Goal: Transaction & Acquisition: Obtain resource

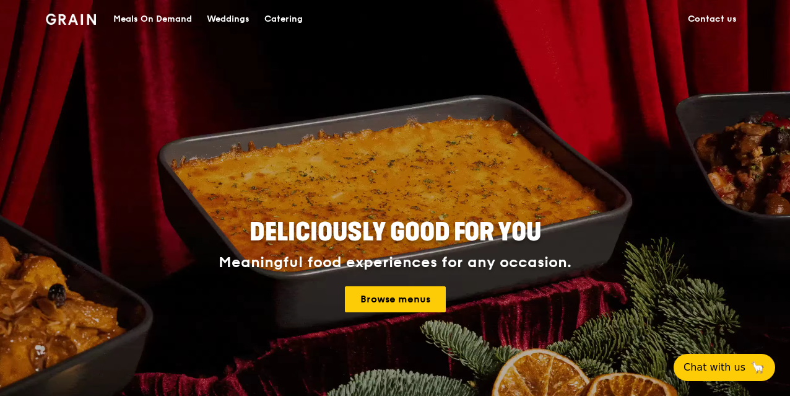
click at [282, 16] on div "Catering" at bounding box center [283, 19] width 38 height 37
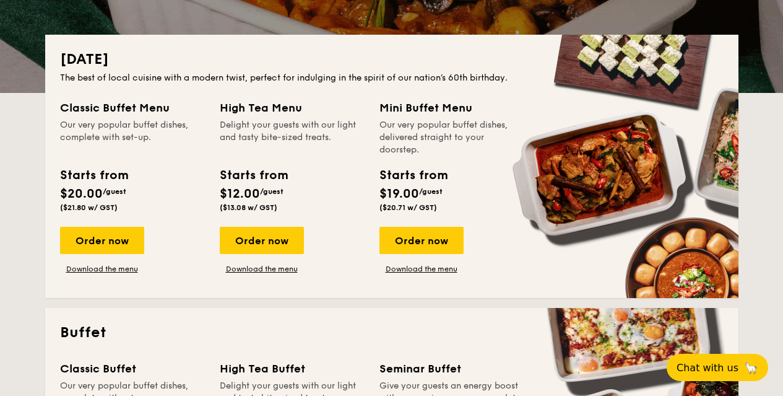
scroll to position [248, 0]
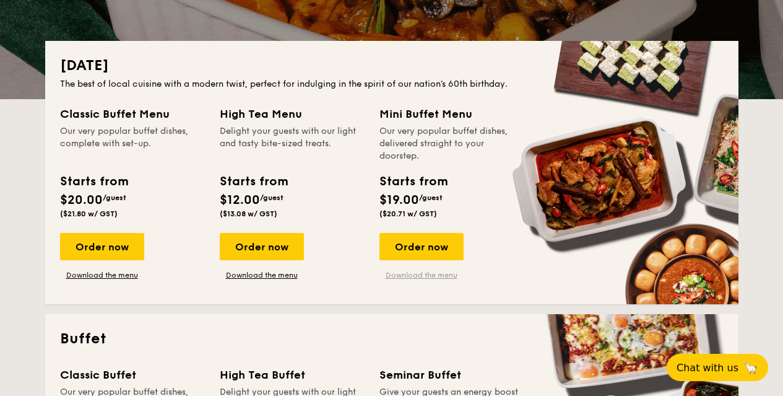
click at [430, 277] on link "Download the menu" at bounding box center [421, 275] width 84 height 10
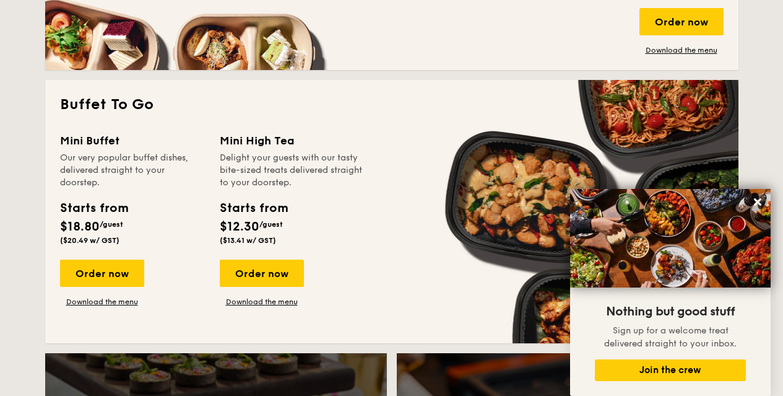
scroll to position [1052, 0]
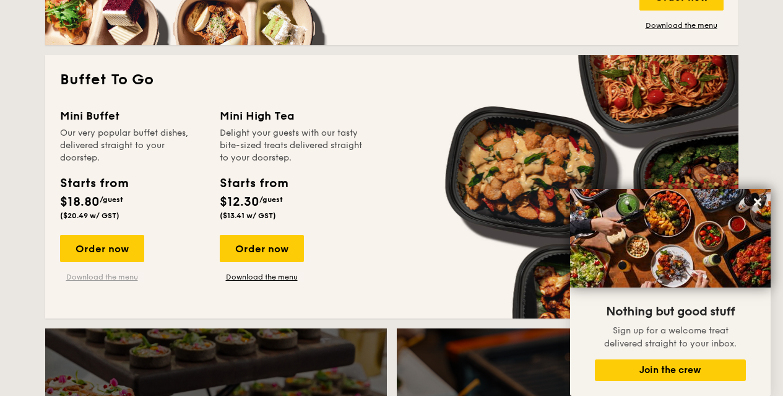
click at [108, 277] on link "Download the menu" at bounding box center [102, 277] width 84 height 10
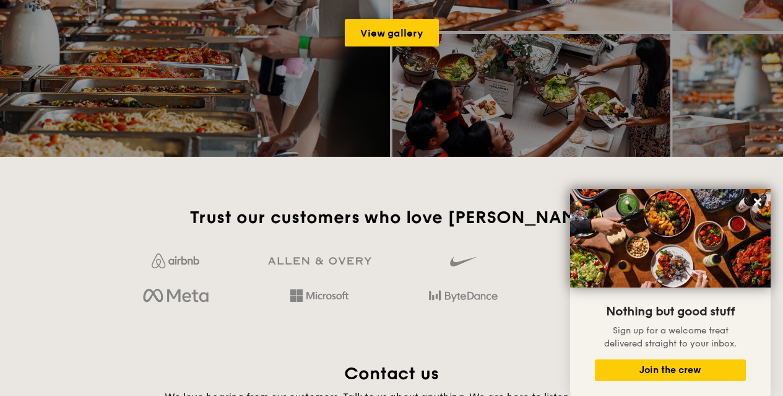
scroll to position [2167, 0]
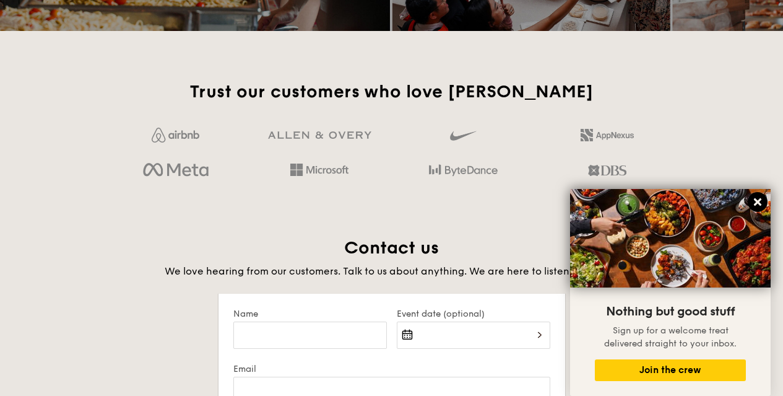
click at [758, 199] on icon at bounding box center [757, 201] width 11 height 11
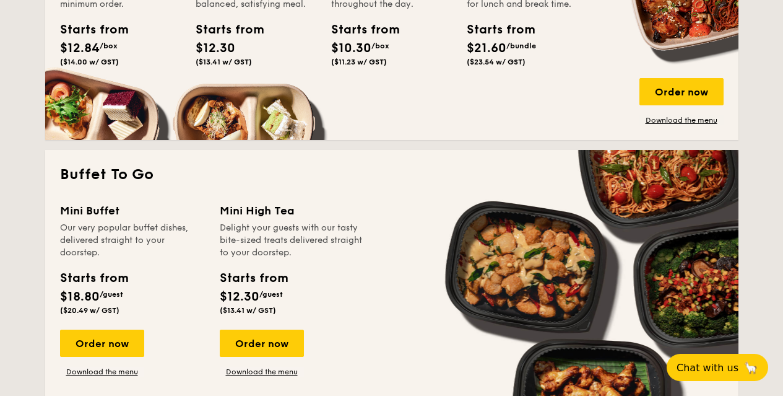
scroll to position [1052, 0]
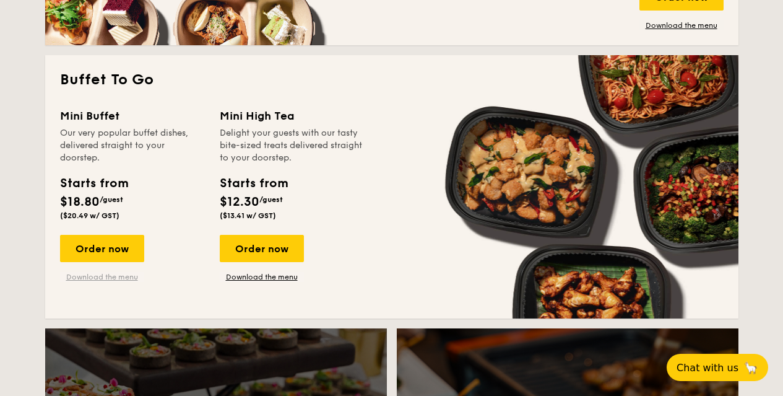
click at [126, 274] on link "Download the menu" at bounding box center [102, 277] width 84 height 10
